Goal: Information Seeking & Learning: Find specific fact

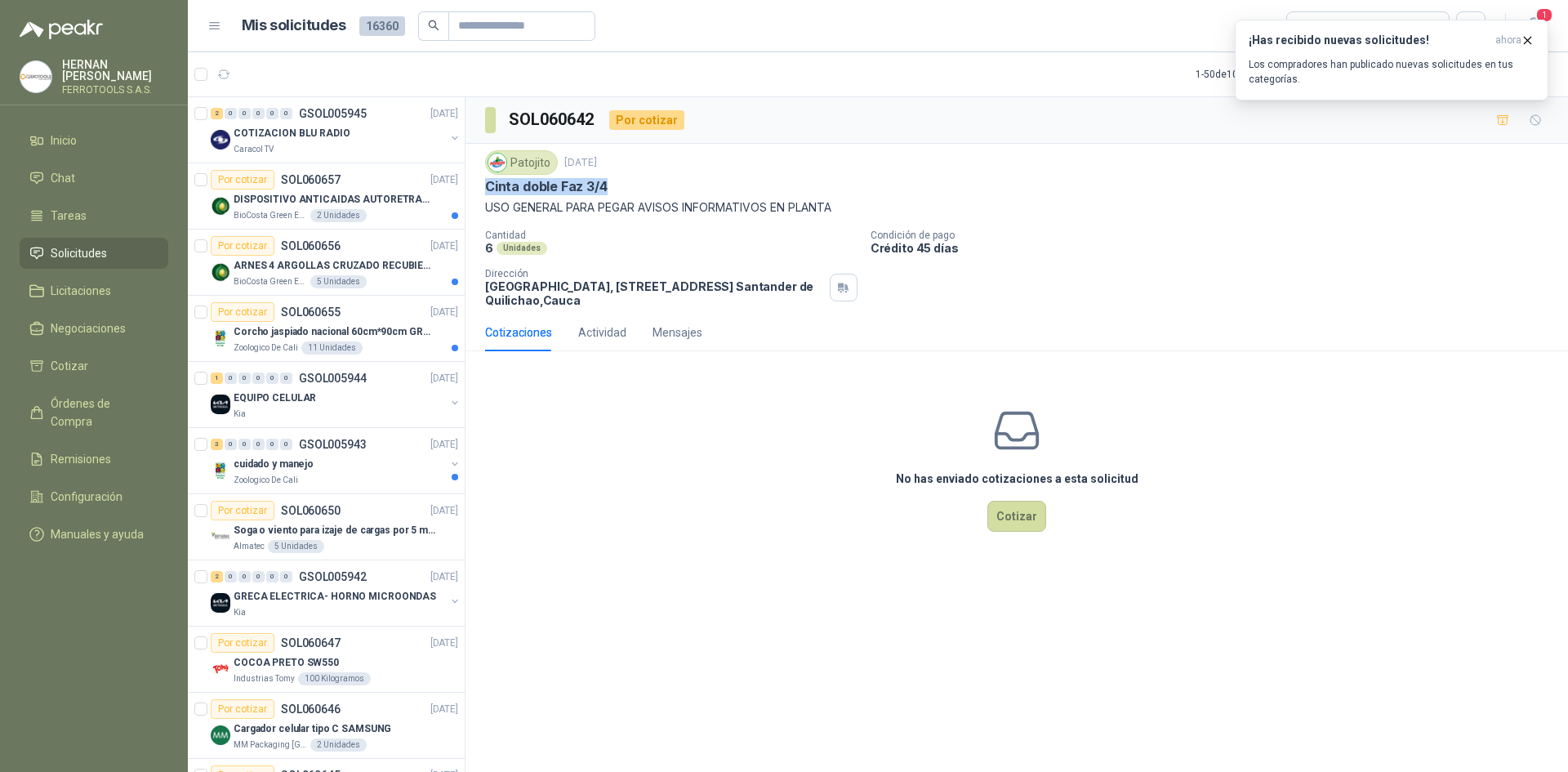
scroll to position [654, 0]
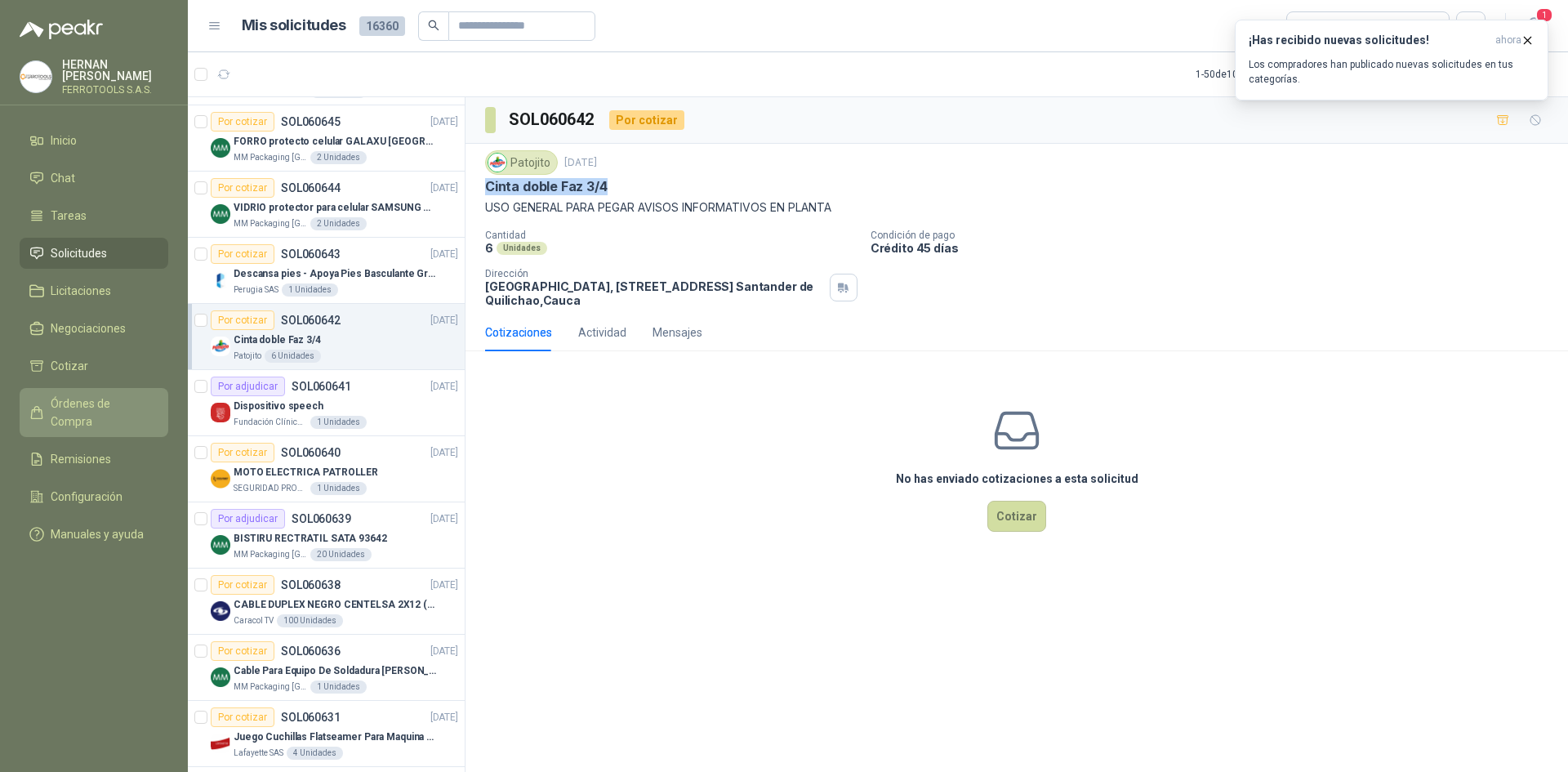
click at [110, 396] on span "Órdenes de Compra" at bounding box center [101, 413] width 102 height 36
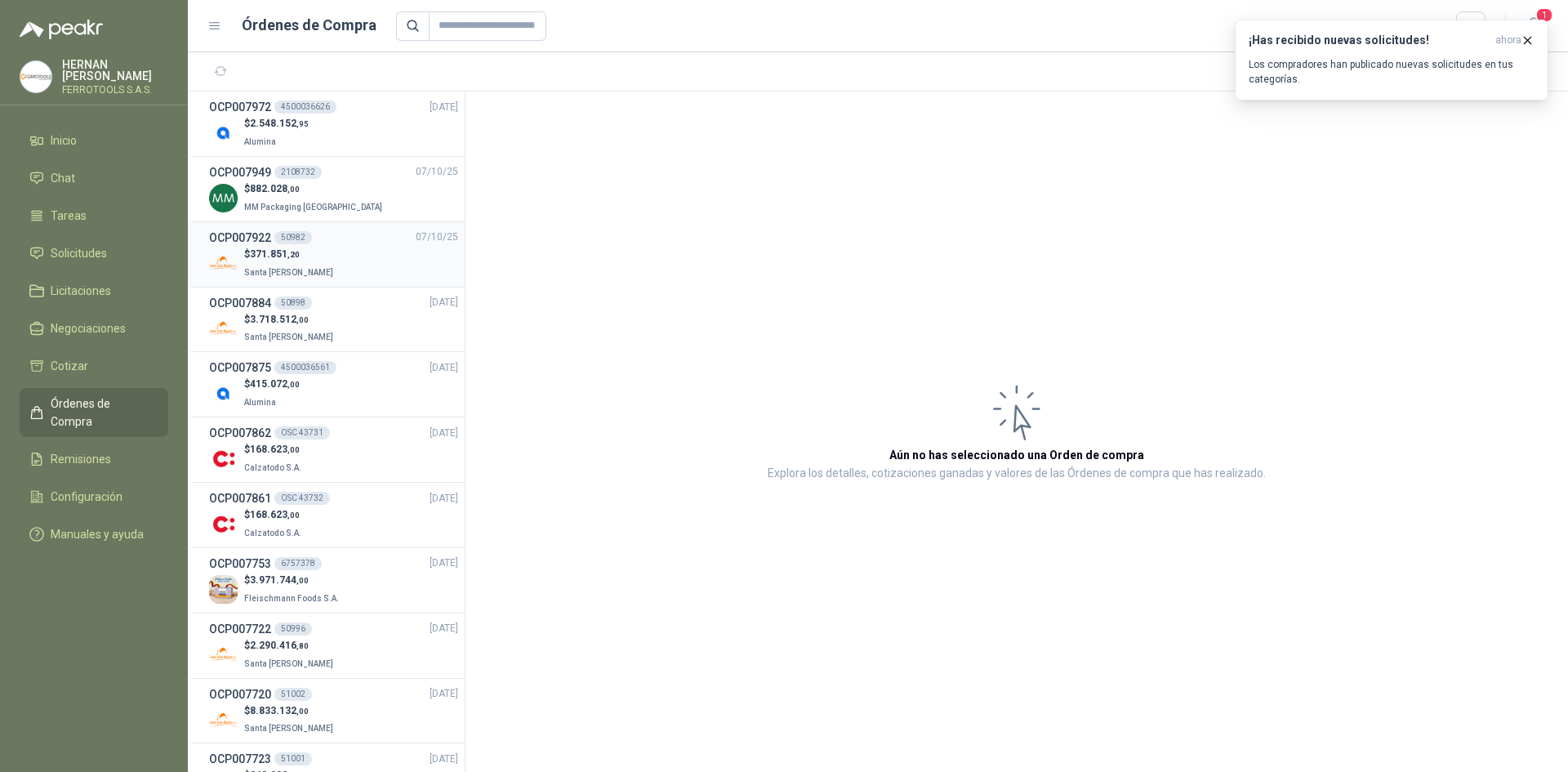
click at [351, 263] on div "$ 371.851 ,20 Santa [PERSON_NAME]" at bounding box center [333, 262] width 249 height 33
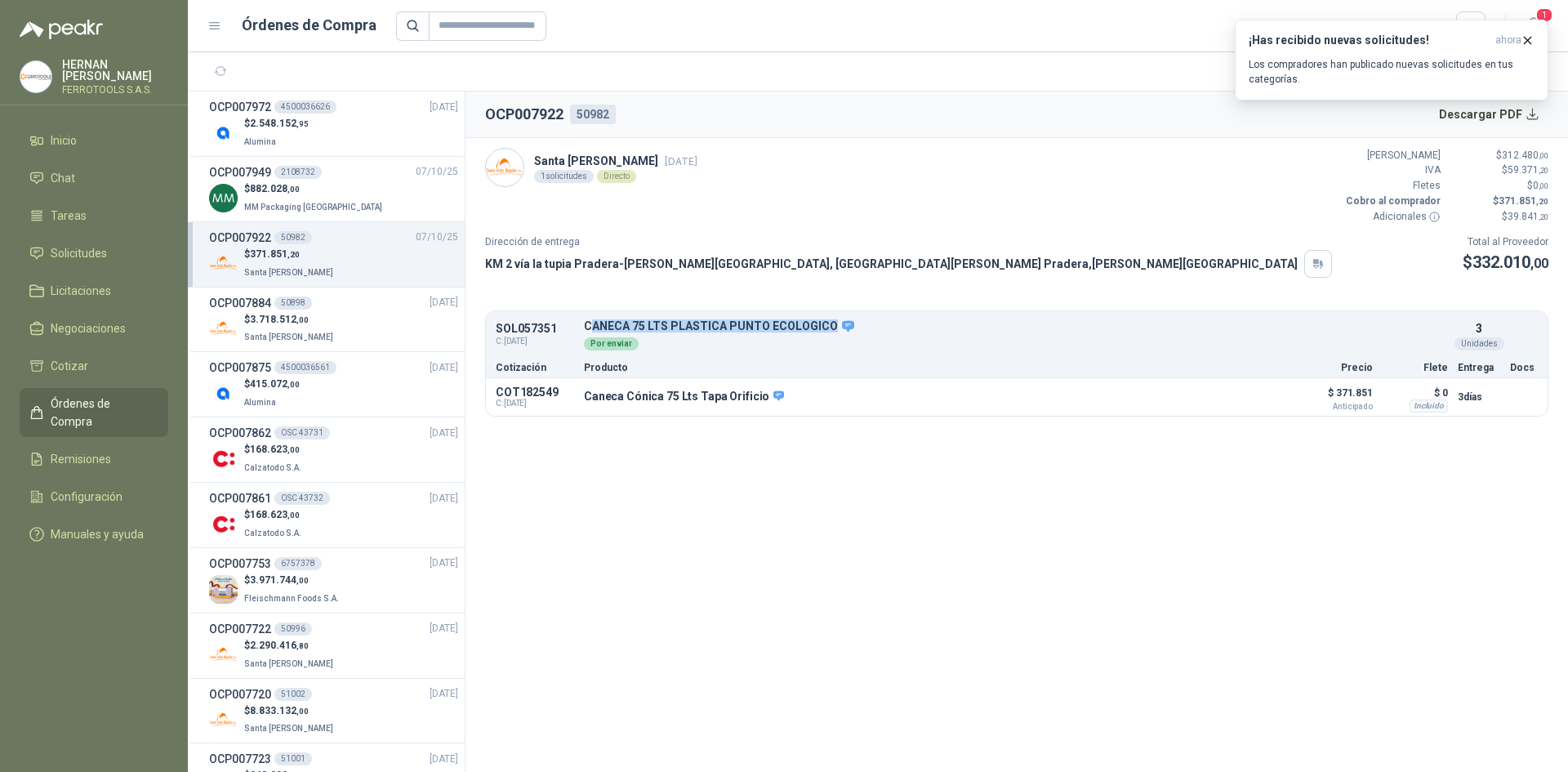
drag, startPoint x: 828, startPoint y: 326, endPoint x: 624, endPoint y: 376, distance: 210.0
click at [591, 326] on p "CANECA 75 LTS PLASTICA PUNTO ECOLOGICO" at bounding box center [1016, 327] width 864 height 15
click at [1214, 395] on icon "button" at bounding box center [1215, 397] width 10 height 9
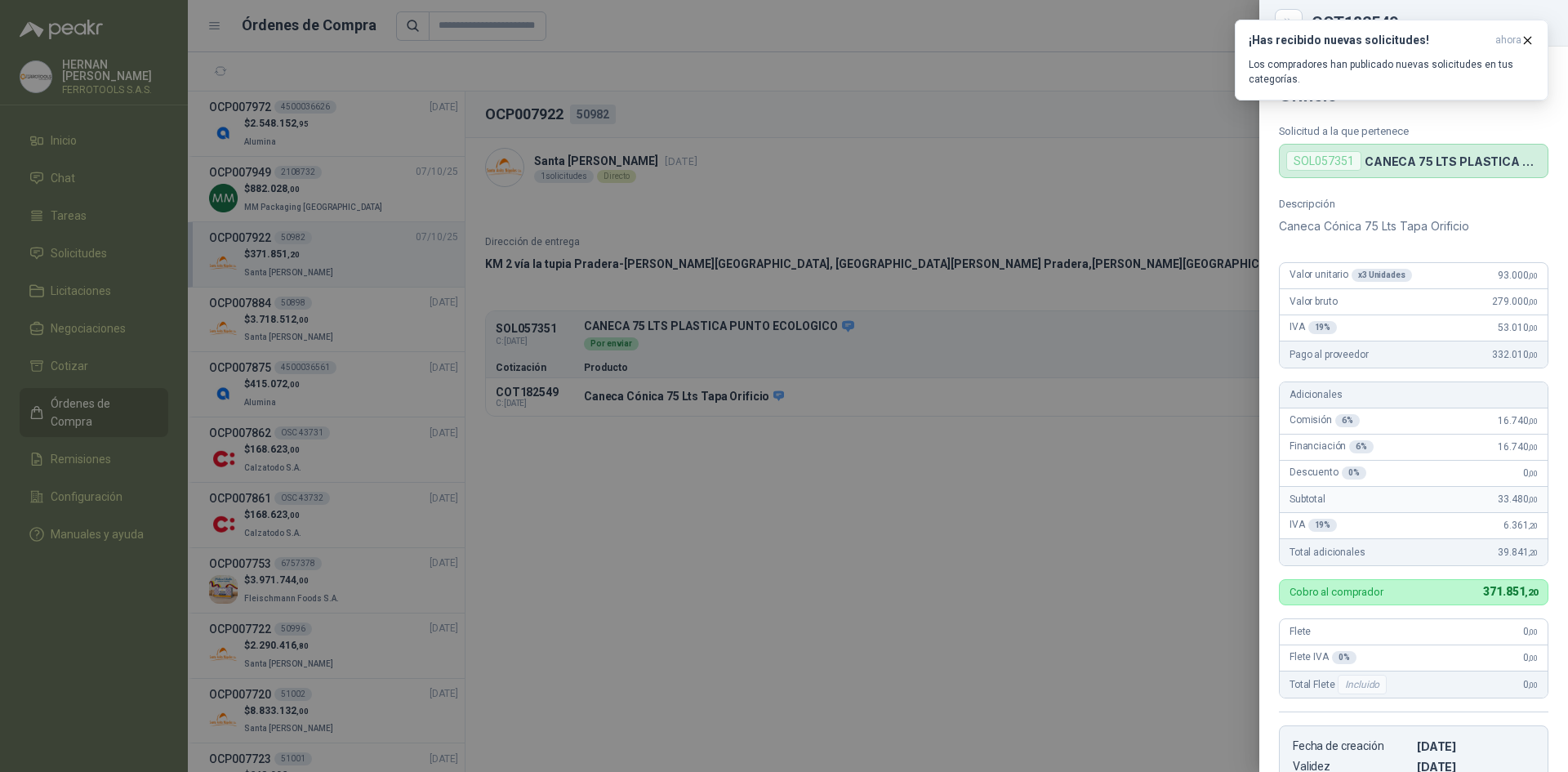
click at [739, 460] on div at bounding box center [784, 386] width 1568 height 772
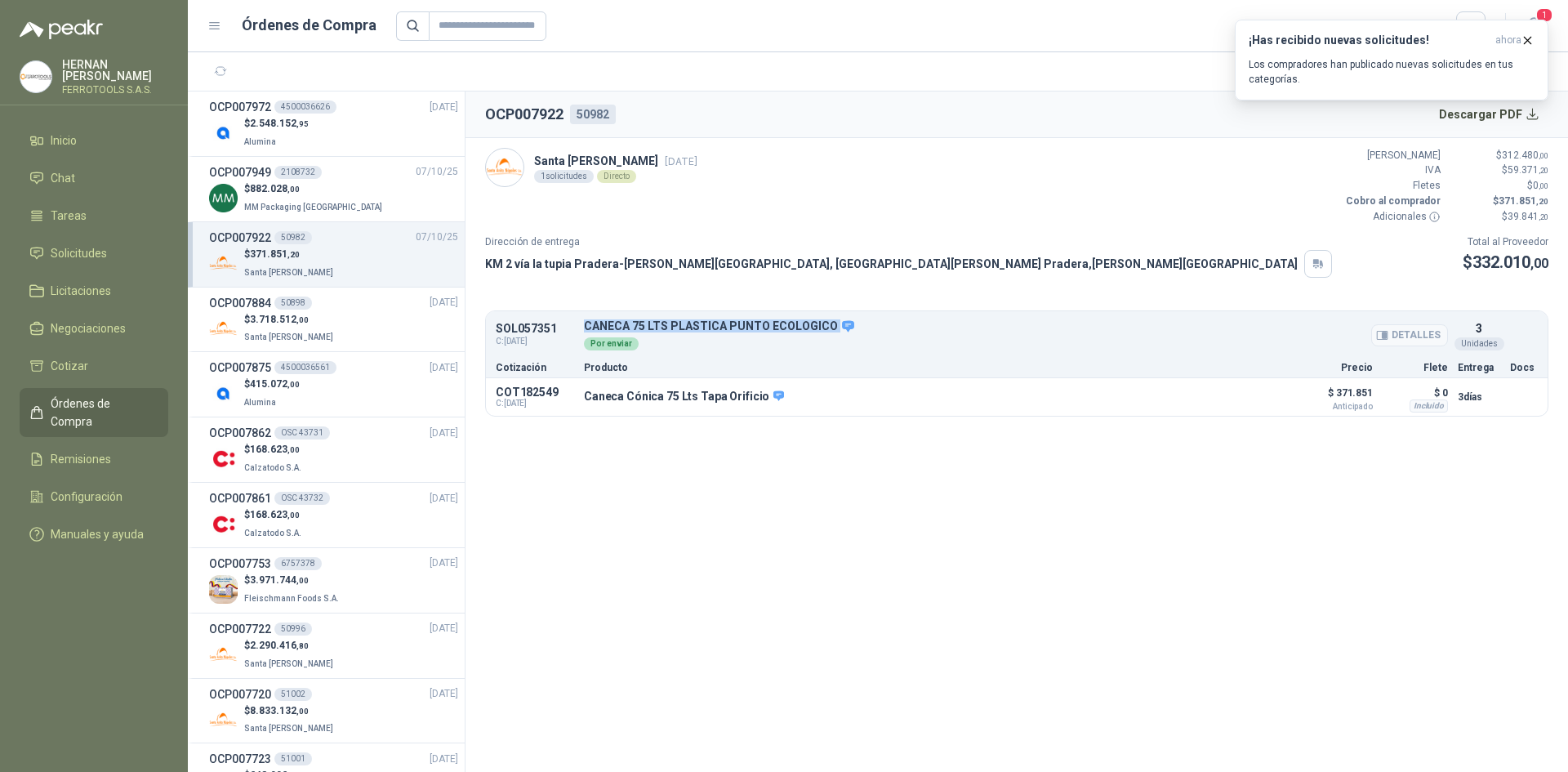
drag, startPoint x: 585, startPoint y: 326, endPoint x: 839, endPoint y: 330, distance: 254.0
click at [839, 330] on p "CANECA 75 LTS PLASTICA PUNTO ECOLOGICO" at bounding box center [1016, 327] width 864 height 15
copy div "CANECA 75 LTS PLASTICA PUNTO ECOLOGICO"
drag, startPoint x: 330, startPoint y: 312, endPoint x: 386, endPoint y: 328, distance: 58.2
click at [330, 312] on div "$ 3.718.512 ,00 Santa [PERSON_NAME]" at bounding box center [333, 328] width 249 height 33
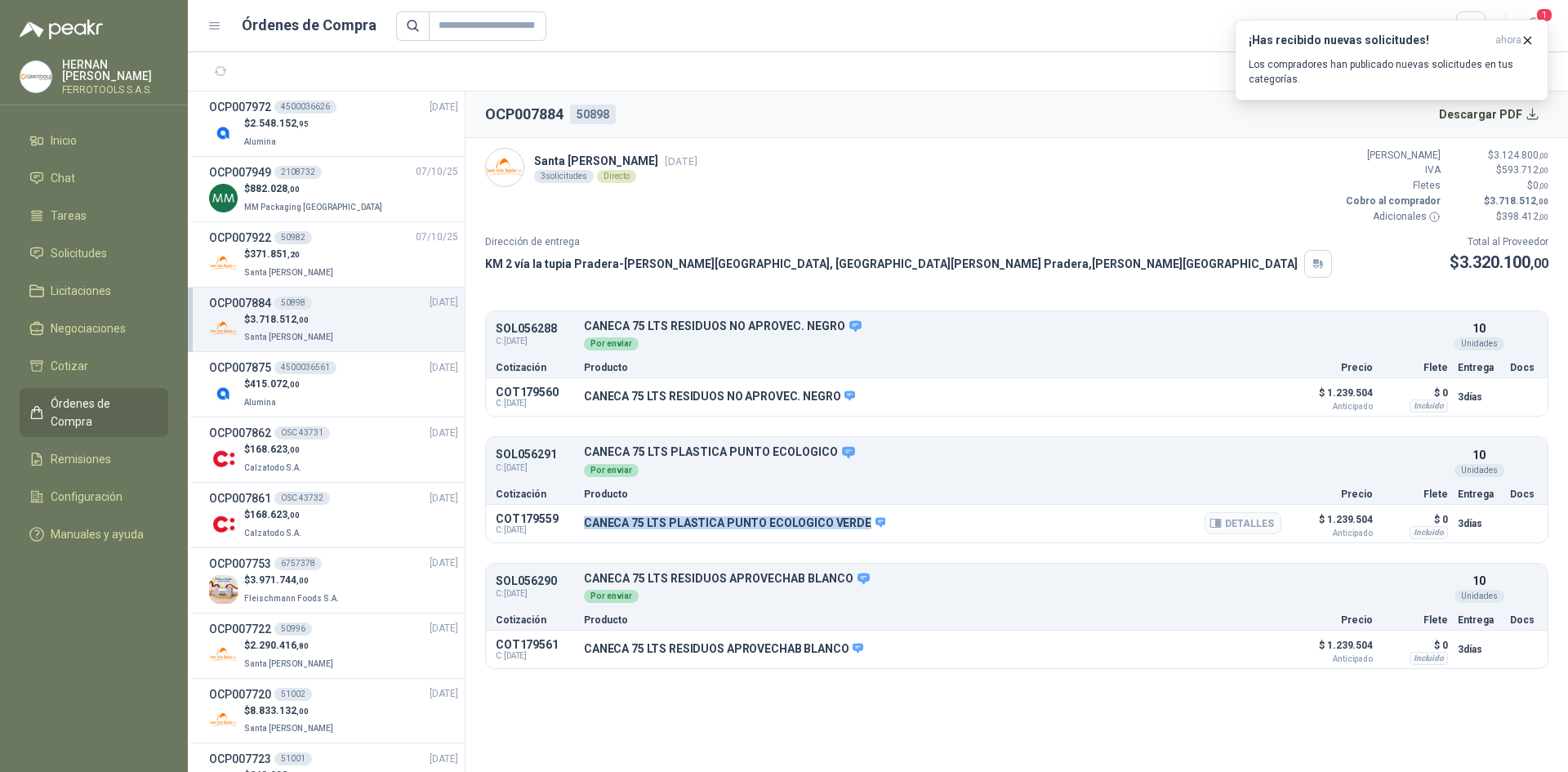
drag, startPoint x: 861, startPoint y: 525, endPoint x: 583, endPoint y: 523, distance: 278.0
click at [583, 523] on div "COT179559 C: [DATE] CANECA 75 LTS PLASTICA PUNTO ECOLOGICO VERDE Detalles $ 1.2…" at bounding box center [1016, 524] width 1061 height 38
copy p "CANECA 75 LTS PLASTICA PUNTO ECOLOGICO VERDE"
click at [1526, 42] on icon "button" at bounding box center [1527, 40] width 7 height 7
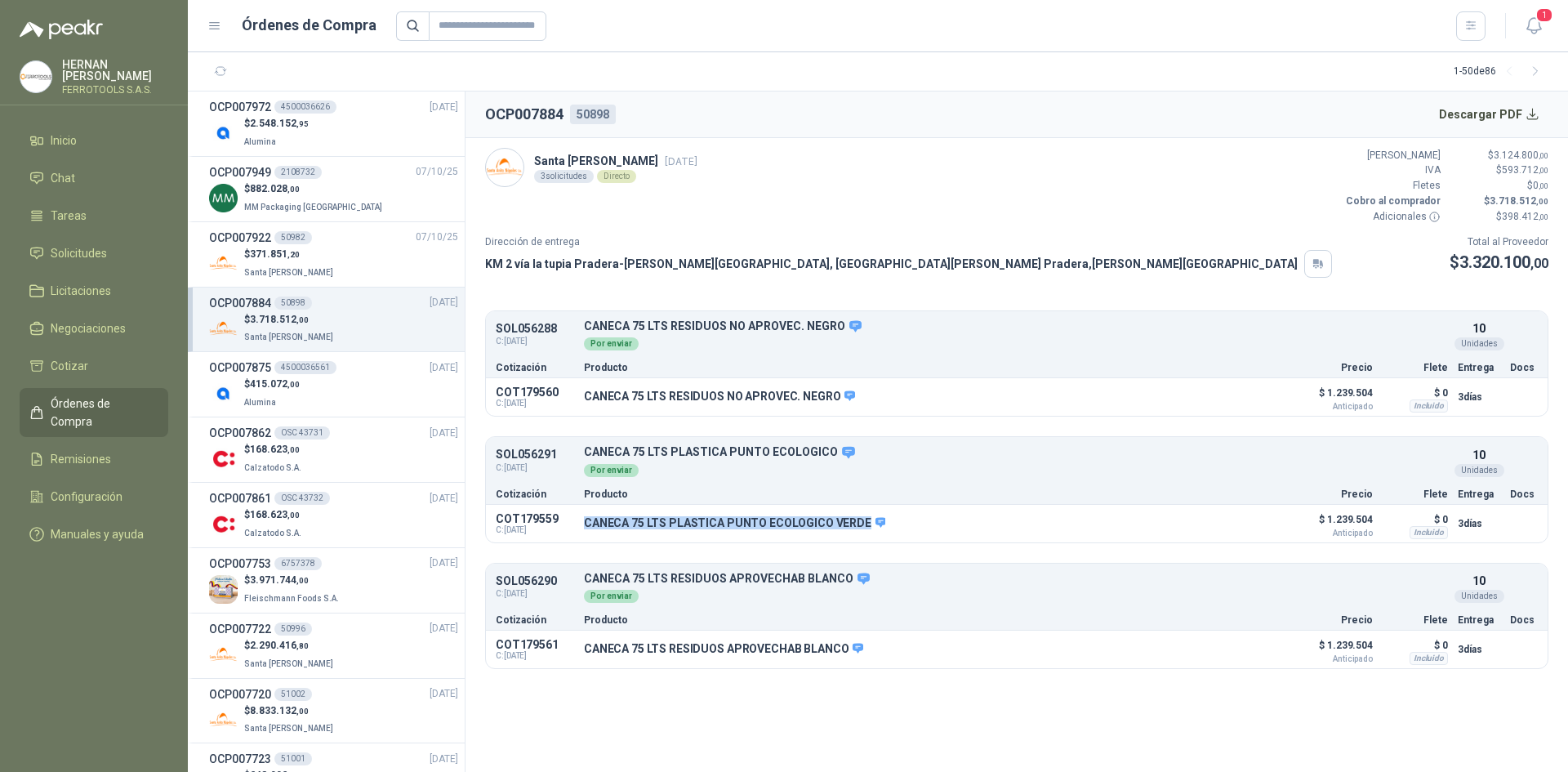
click at [1527, 25] on icon "button" at bounding box center [1535, 26] width 21 height 21
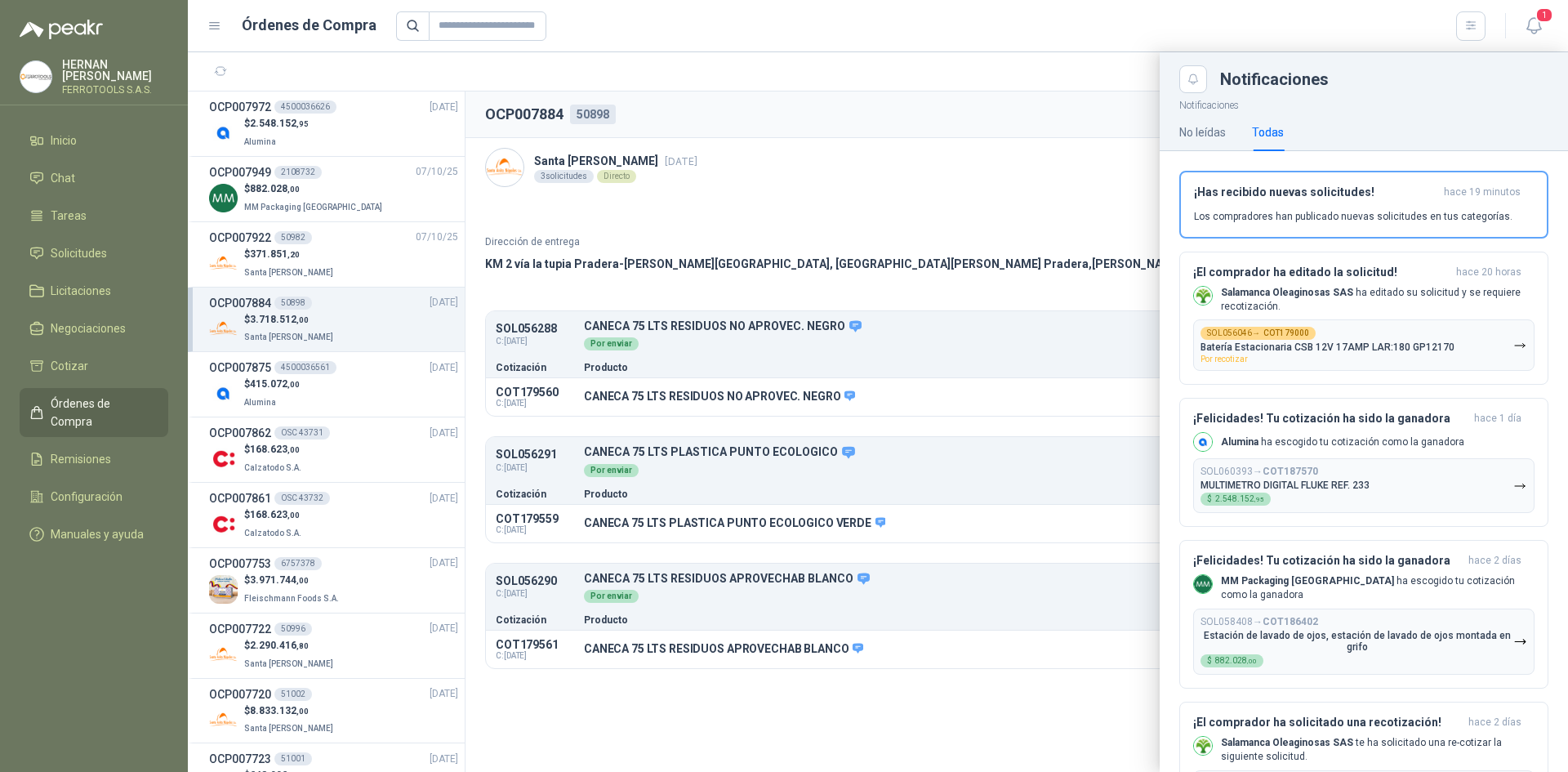
click at [302, 245] on div at bounding box center [878, 412] width 1381 height 720
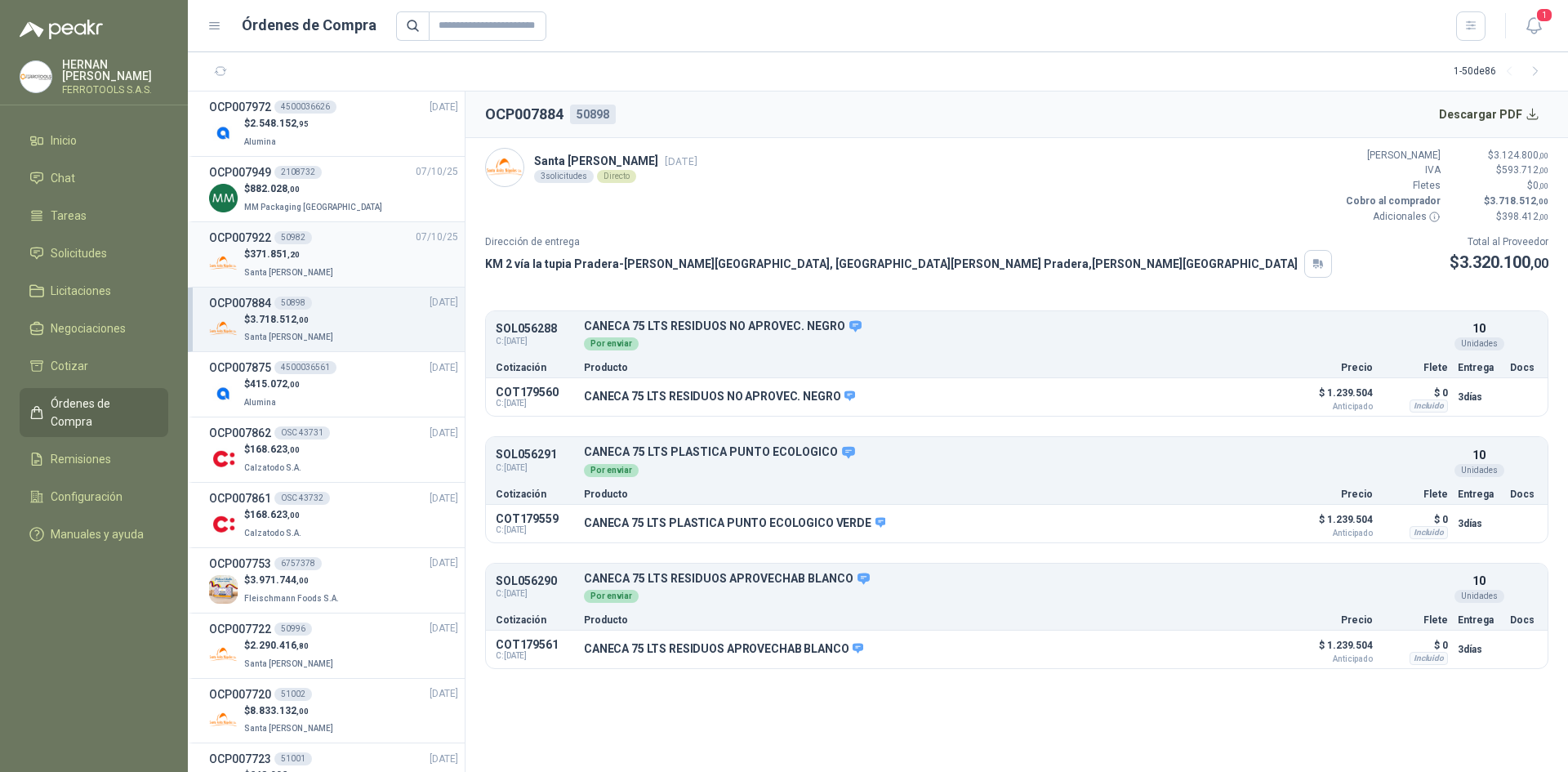
click at [297, 257] on span ",20" at bounding box center [294, 254] width 12 height 9
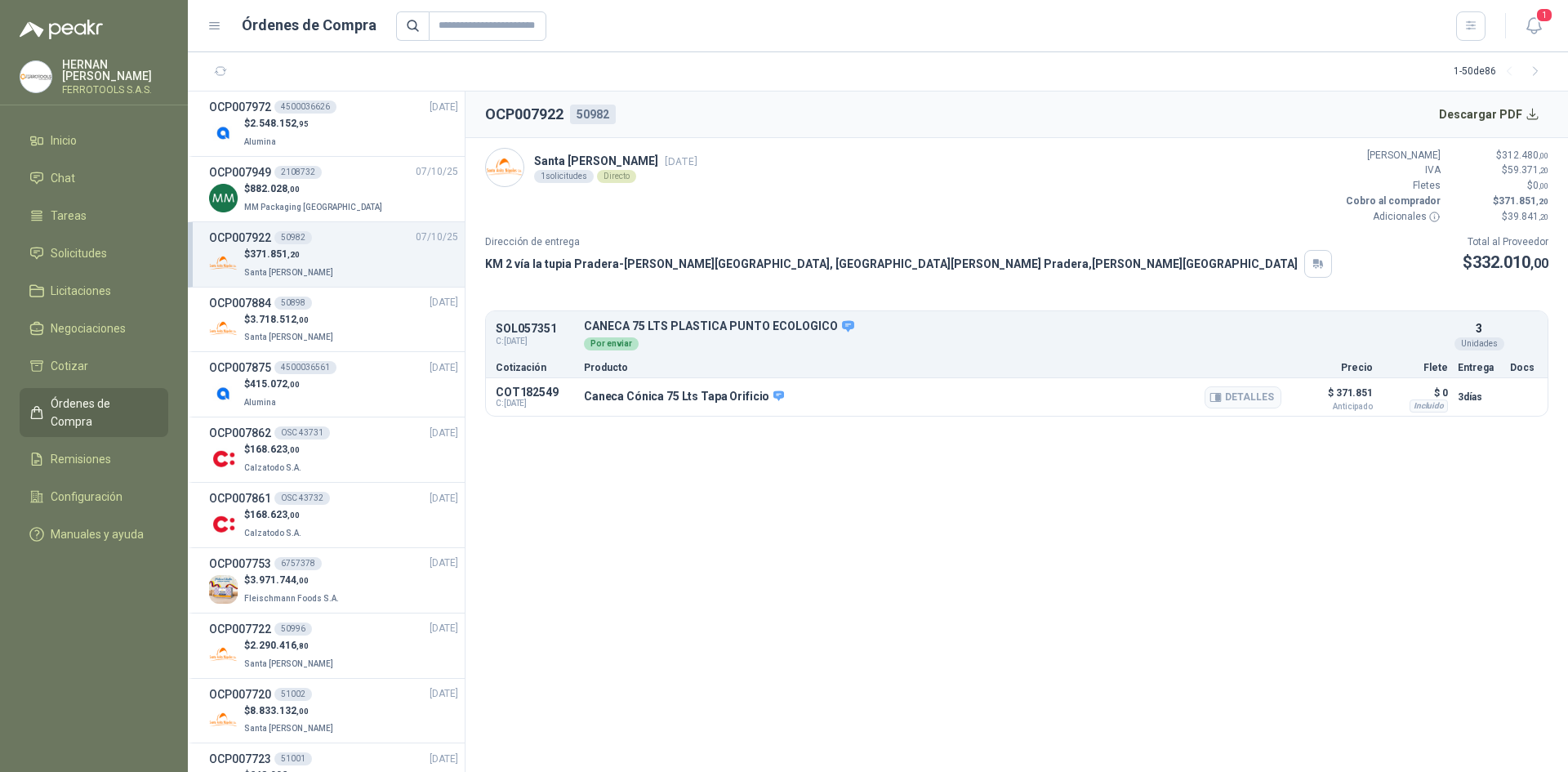
drag, startPoint x: 761, startPoint y: 396, endPoint x: 578, endPoint y: 400, distance: 183.0
click at [578, 400] on div "COT182549 C: [DATE] Caneca Cónica 75 Lts Tapa Orificio Detalles $ 371.851 Antic…" at bounding box center [1016, 397] width 1061 height 38
copy div "Caneca Cónica 75 Lts Tapa Orificio"
click at [360, 328] on div "$ 3.718.512 ,00 Santa [PERSON_NAME]" at bounding box center [333, 328] width 249 height 33
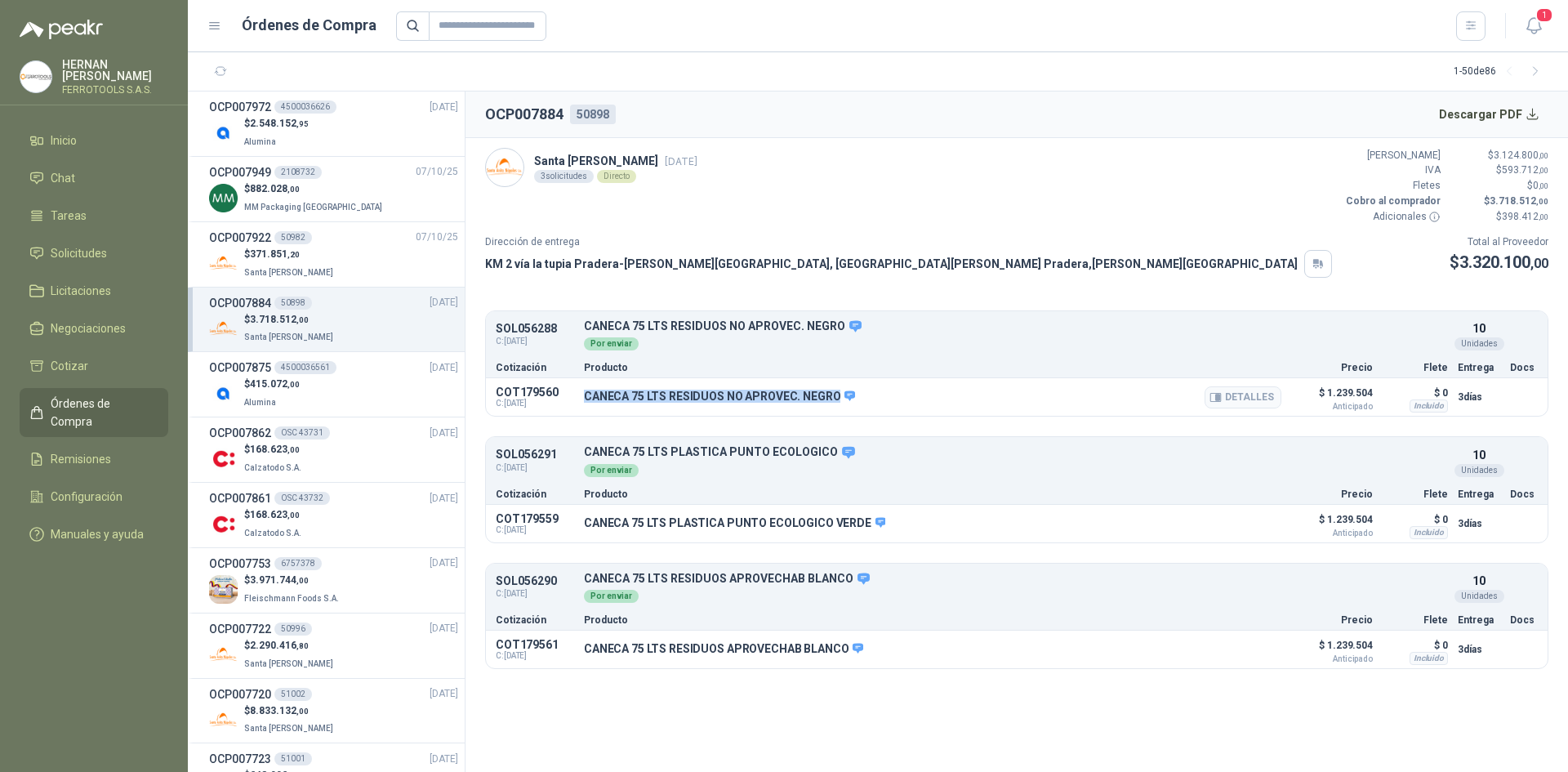
drag, startPoint x: 832, startPoint y: 395, endPoint x: 581, endPoint y: 395, distance: 251.0
click at [581, 395] on div "COT179560 C: [DATE] CANECA 75 LTS RESIDUOS NO APROVEC. NEGRO Detalles $ 1.239.5…" at bounding box center [1016, 397] width 1061 height 38
copy p "CANECA 75 LTS RESIDUOS NO APROVEC. NEGRO"
